Goal: Information Seeking & Learning: Learn about a topic

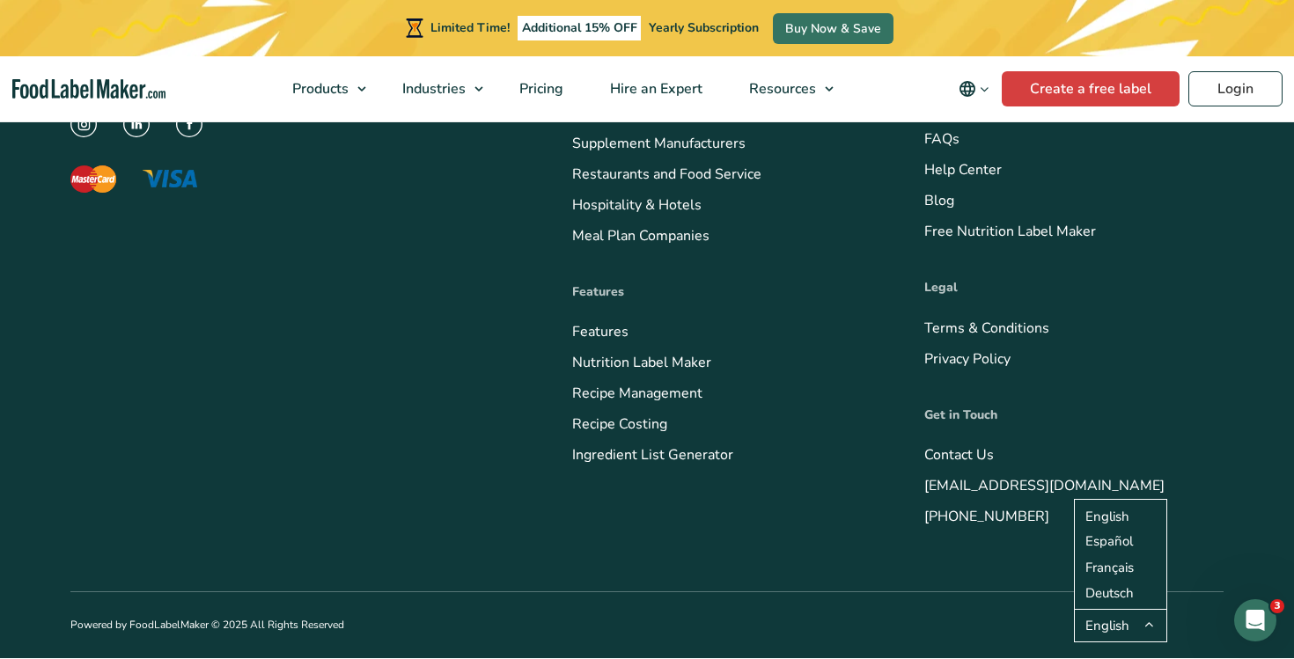
scroll to position [7410, 0]
click at [1114, 619] on button "English" at bounding box center [1120, 625] width 93 height 33
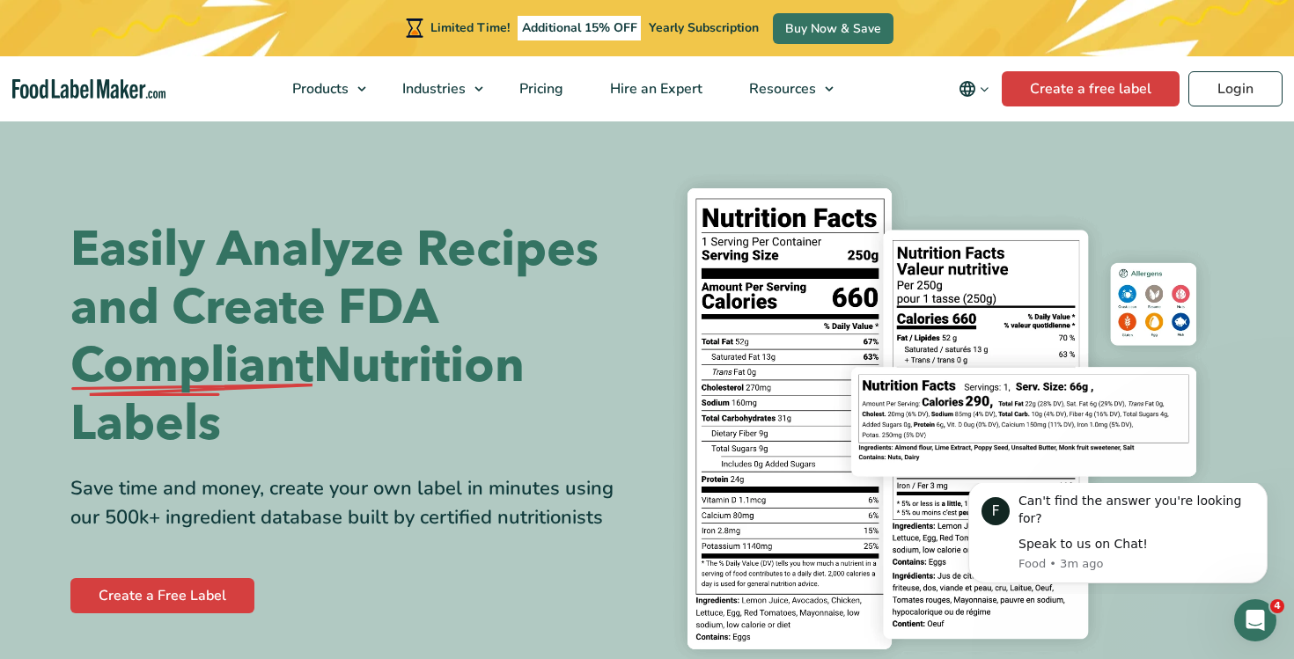
scroll to position [0, 0]
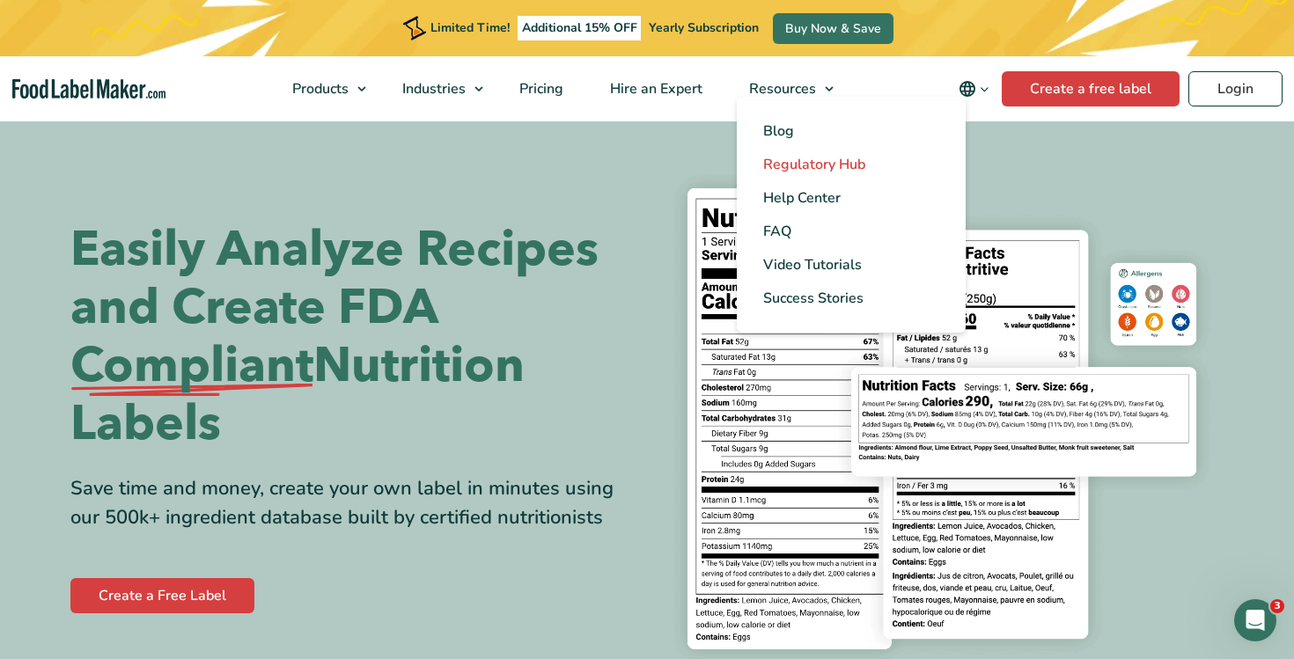
click at [856, 150] on link "Regulatory Hub" at bounding box center [851, 164] width 229 height 33
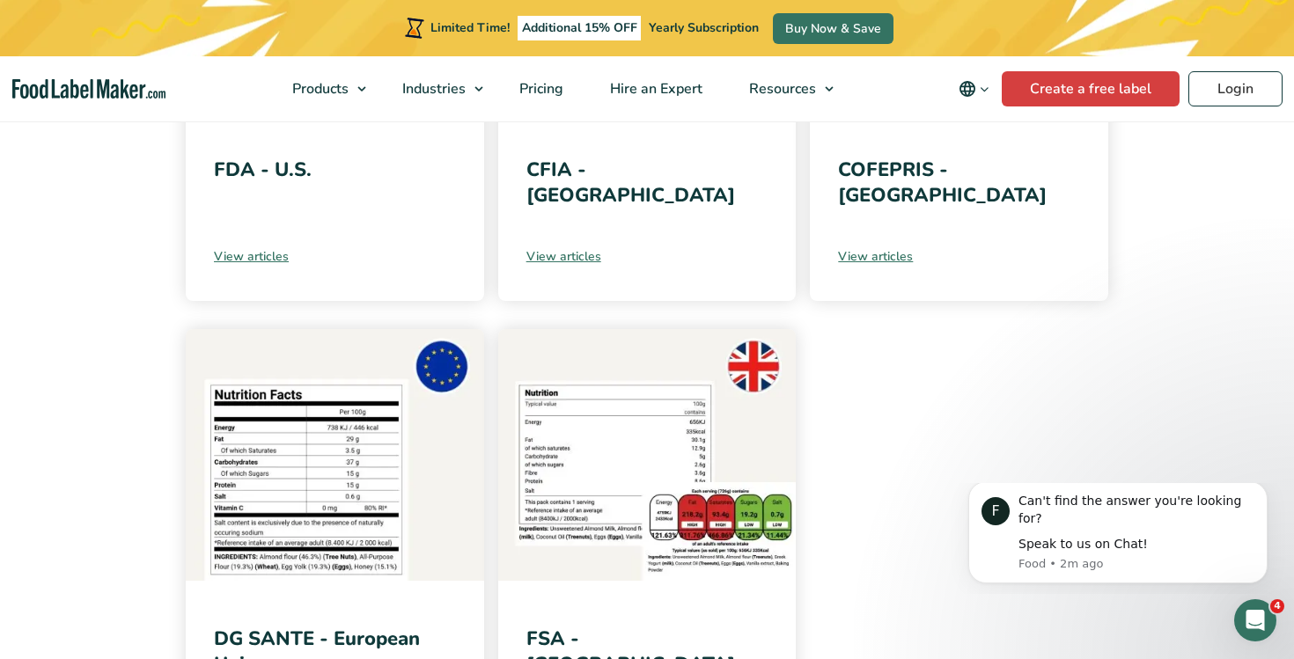
scroll to position [429, 0]
